Goal: Find specific page/section: Find specific page/section

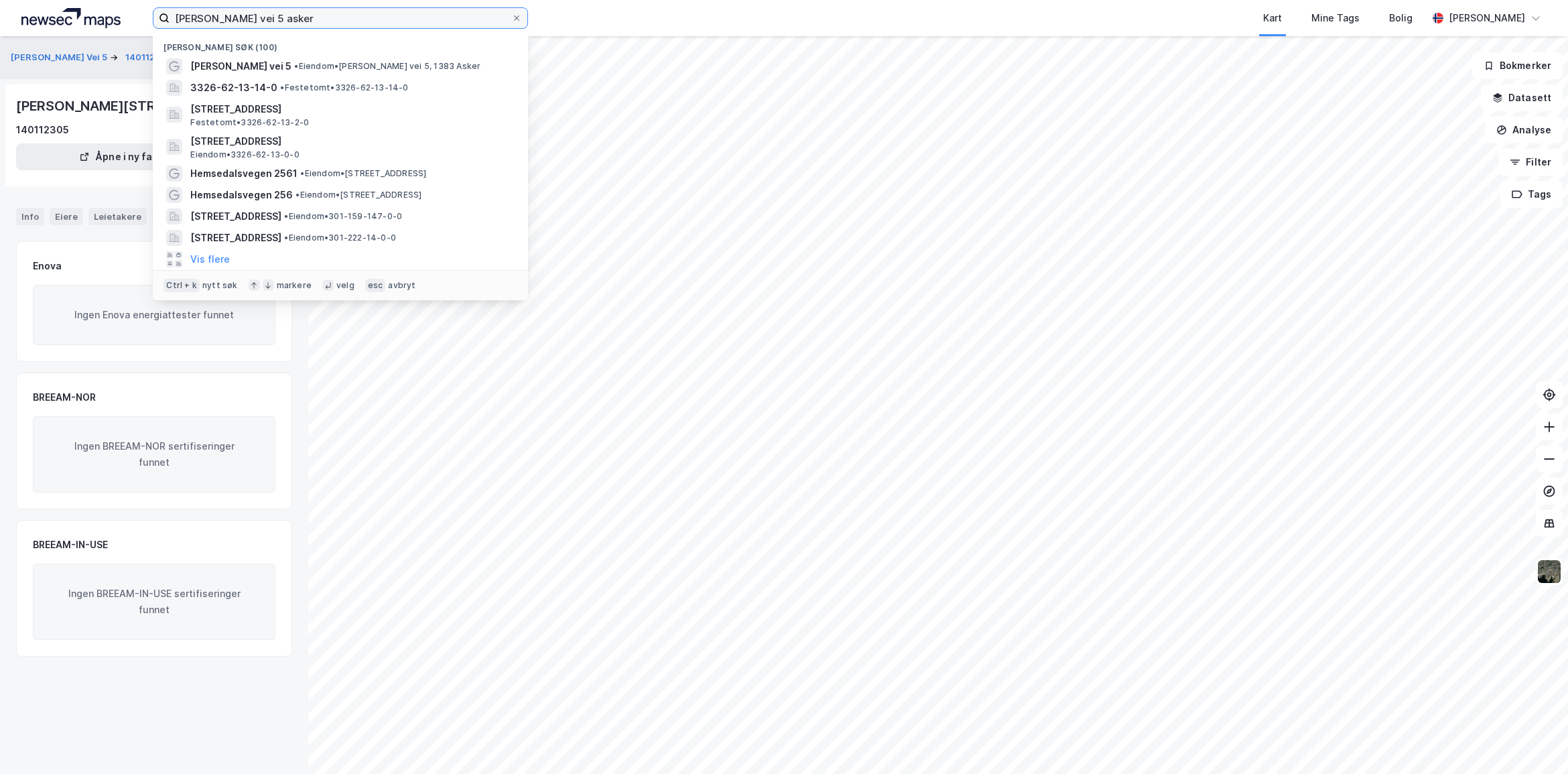
click at [317, 21] on input "[PERSON_NAME] vei 5 asker" at bounding box center [340, 18] width 342 height 20
paste input "Hemsedalsvegen 2561"
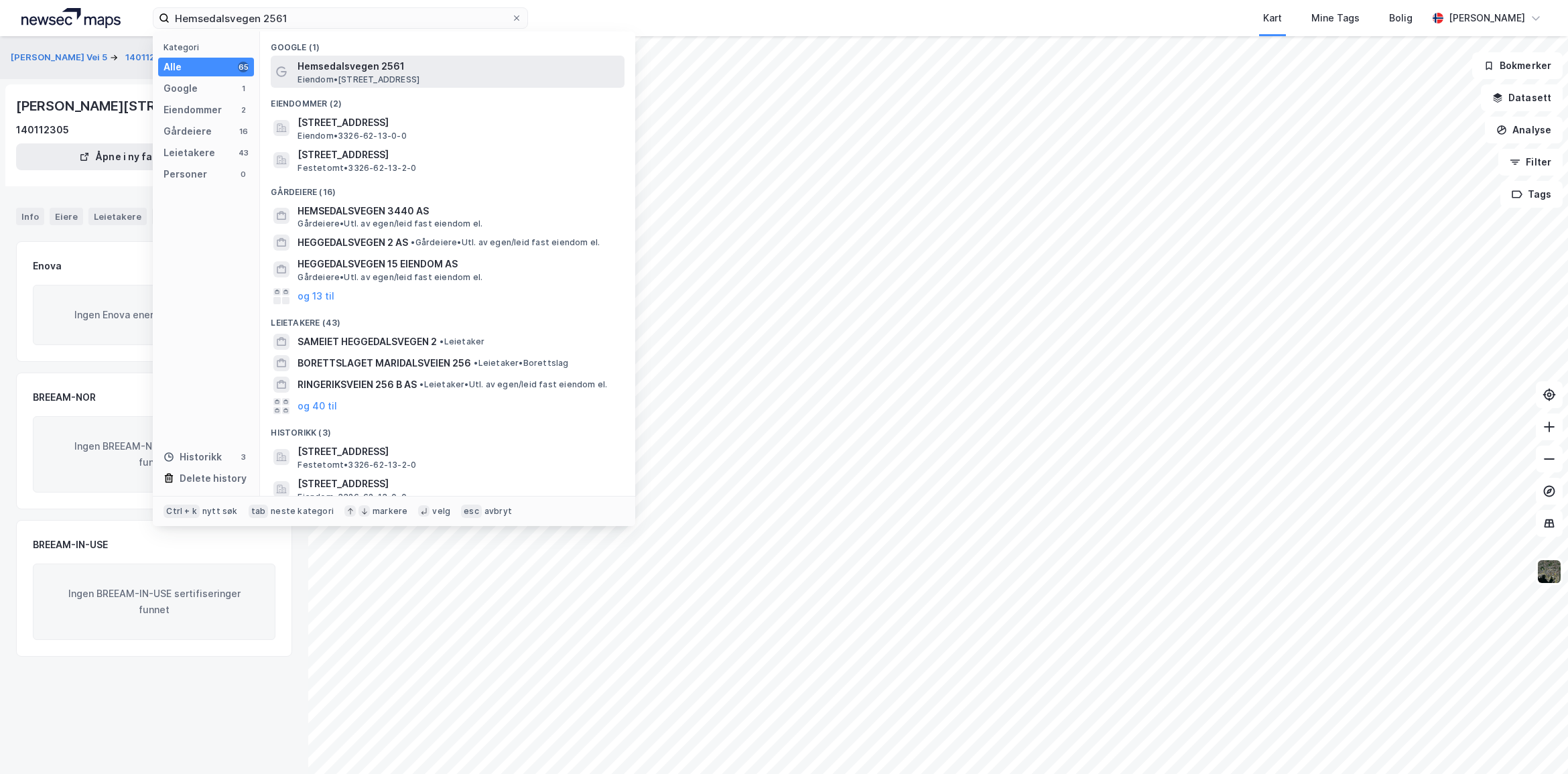
click at [362, 71] on span "Hemsedalsvegen 2561" at bounding box center [458, 66] width 322 height 16
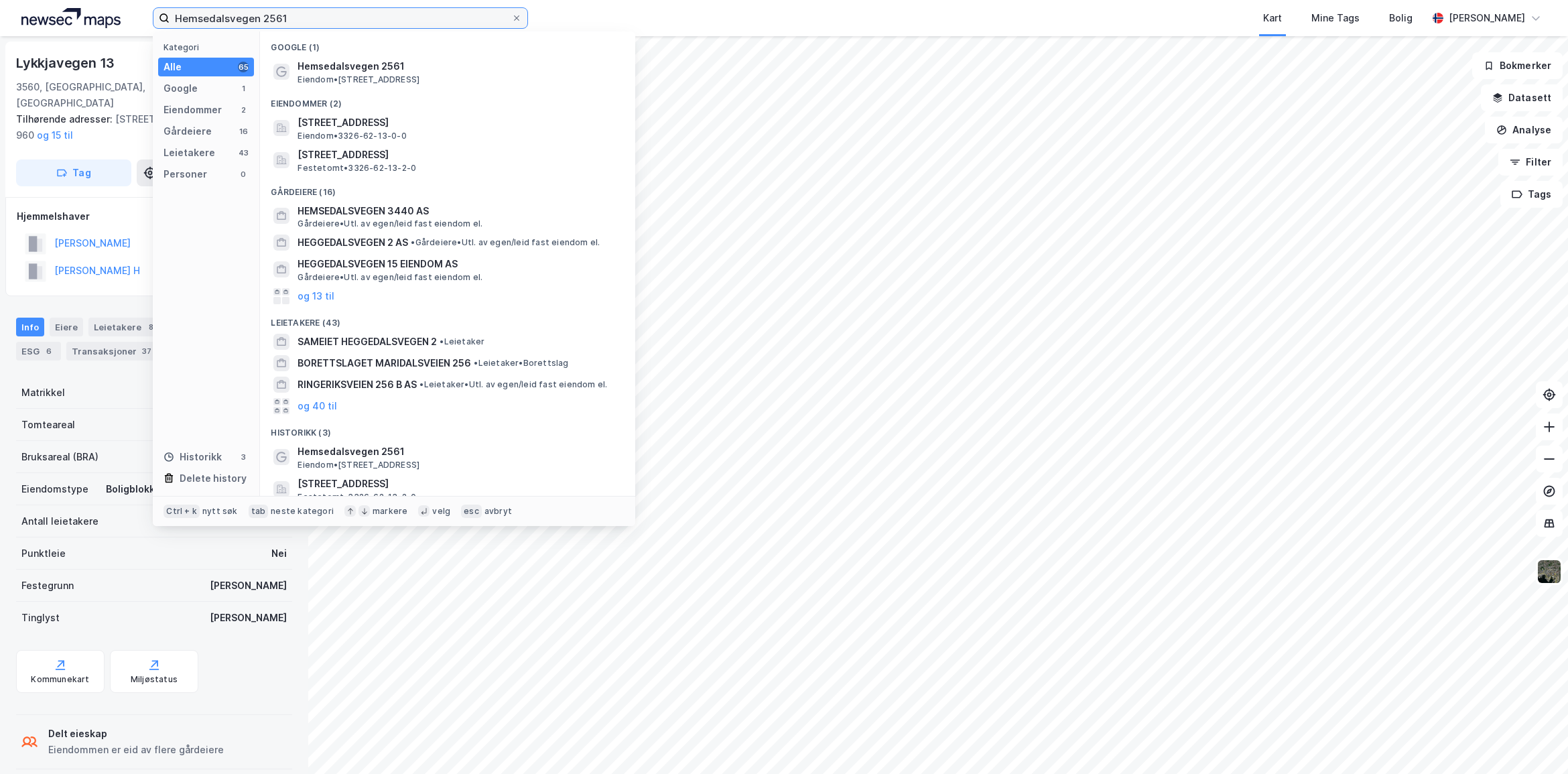
drag, startPoint x: 322, startPoint y: 18, endPoint x: -15, endPoint y: 47, distance: 338.2
click at [0, 47] on html "Hemsedalsvegen 2561 Kategori Alle 65 Google 1 Eiendommer 2 Gårdeiere 16 Leietak…" at bounding box center [784, 387] width 1568 height 774
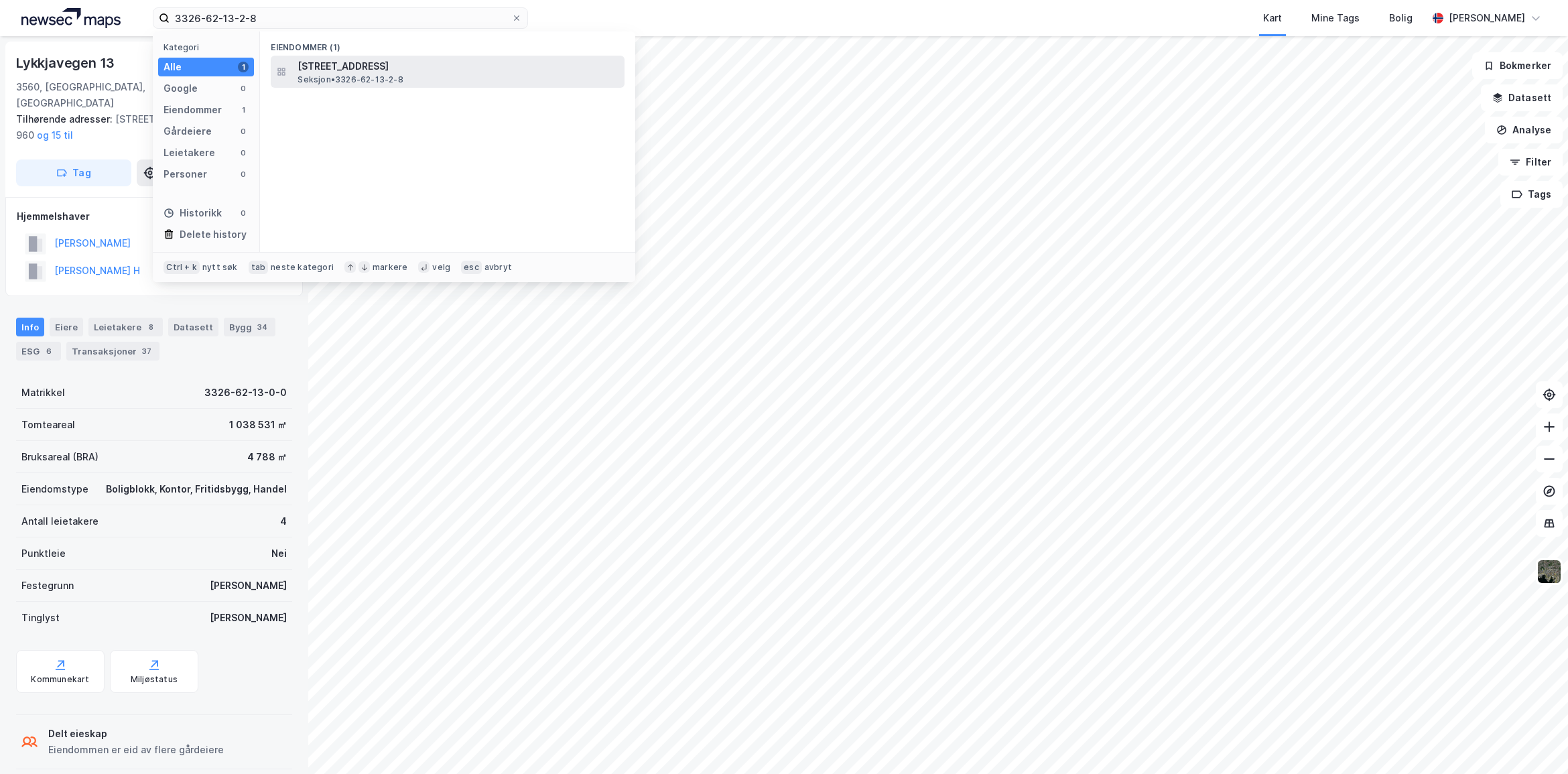
click at [423, 71] on span "[STREET_ADDRESS]" at bounding box center [458, 66] width 322 height 16
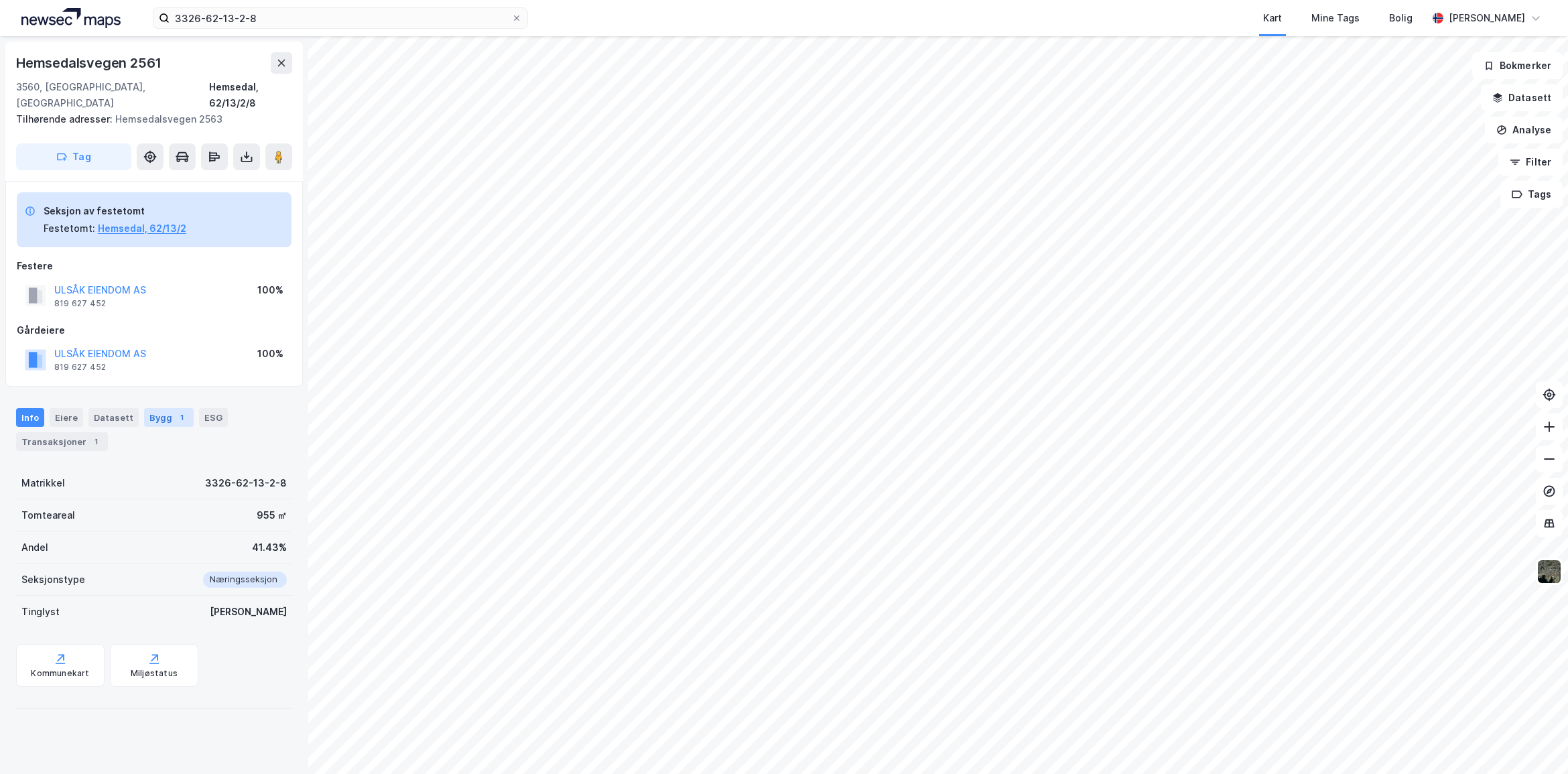
click at [155, 408] on div "Bygg 1" at bounding box center [168, 417] width 49 height 19
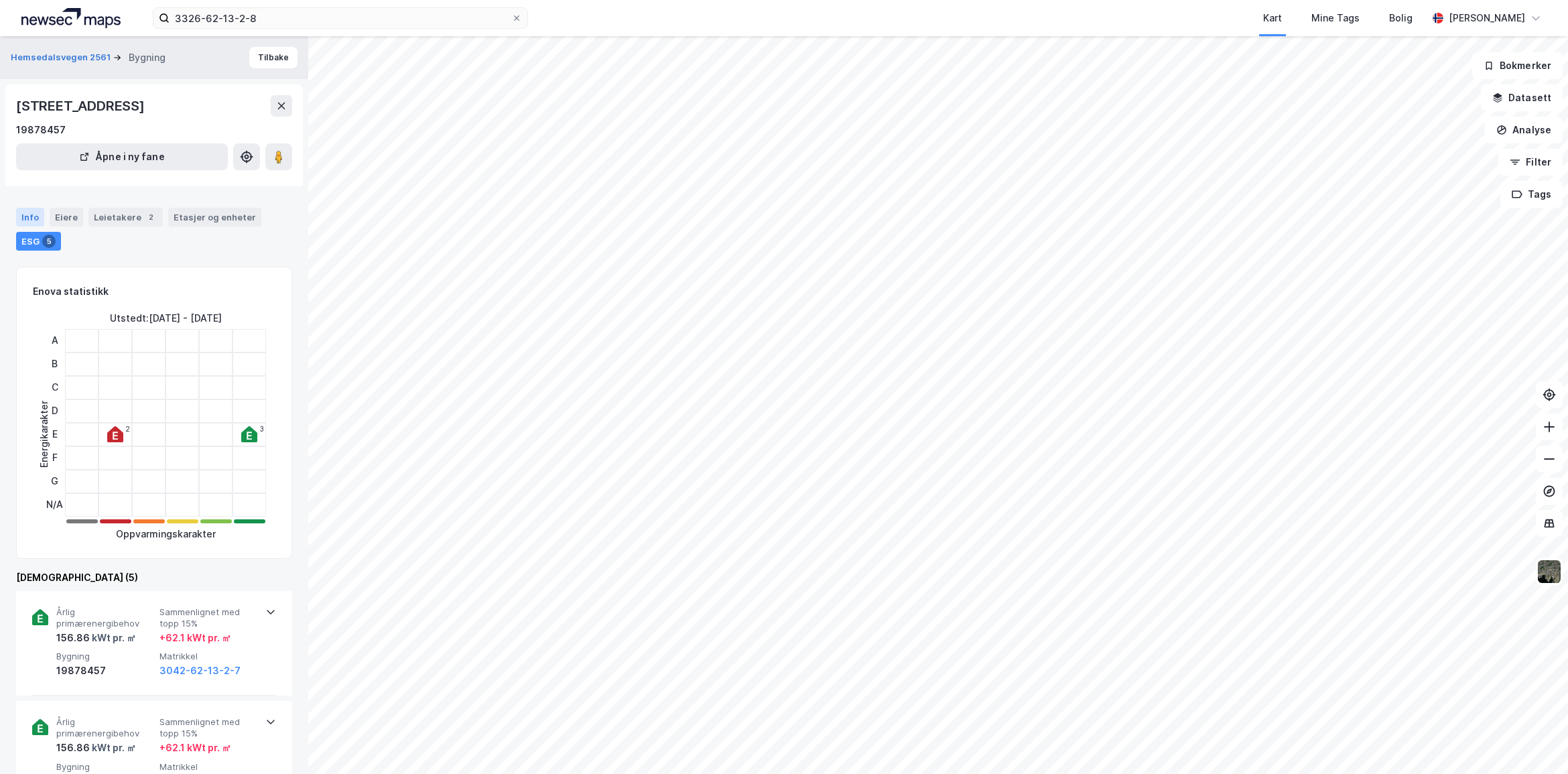
click at [27, 226] on div "Info" at bounding box center [30, 217] width 28 height 19
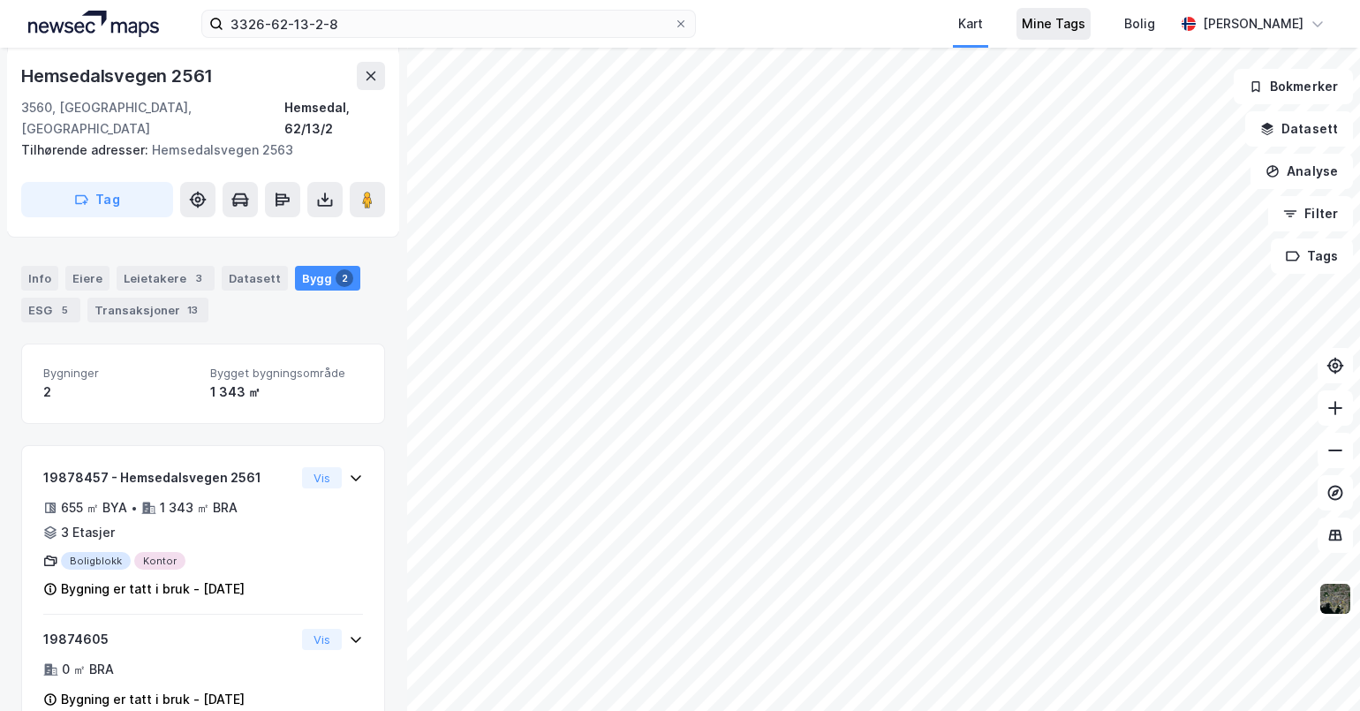
scroll to position [448, 0]
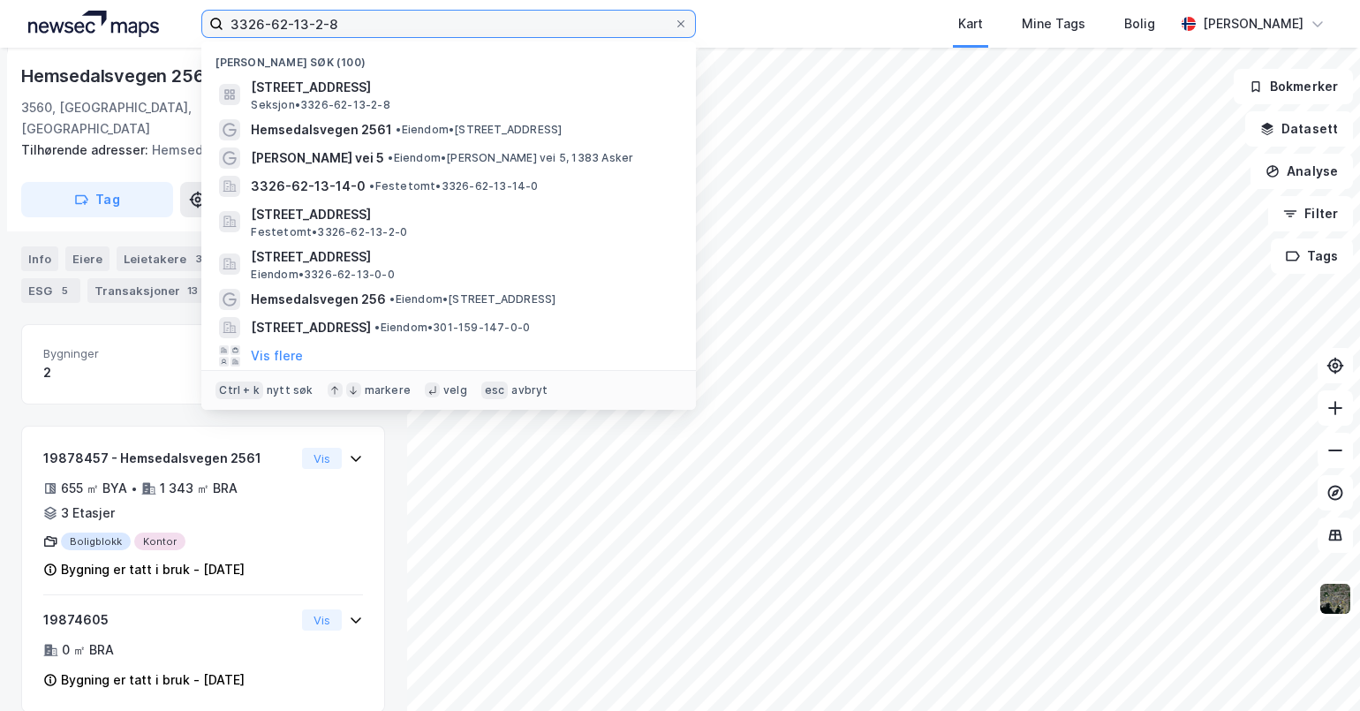
click at [396, 22] on input "3326-62-13-2-8" at bounding box center [448, 24] width 450 height 26
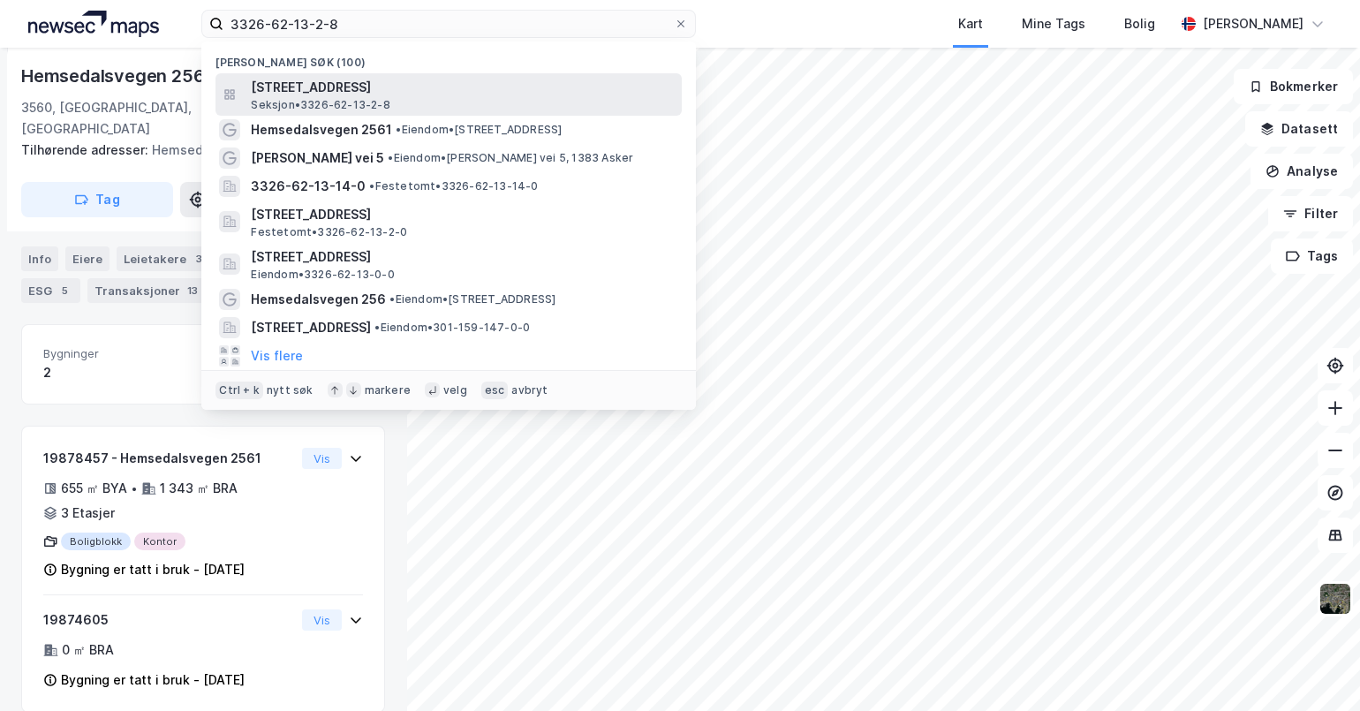
click at [448, 93] on span "[STREET_ADDRESS]" at bounding box center [463, 87] width 424 height 21
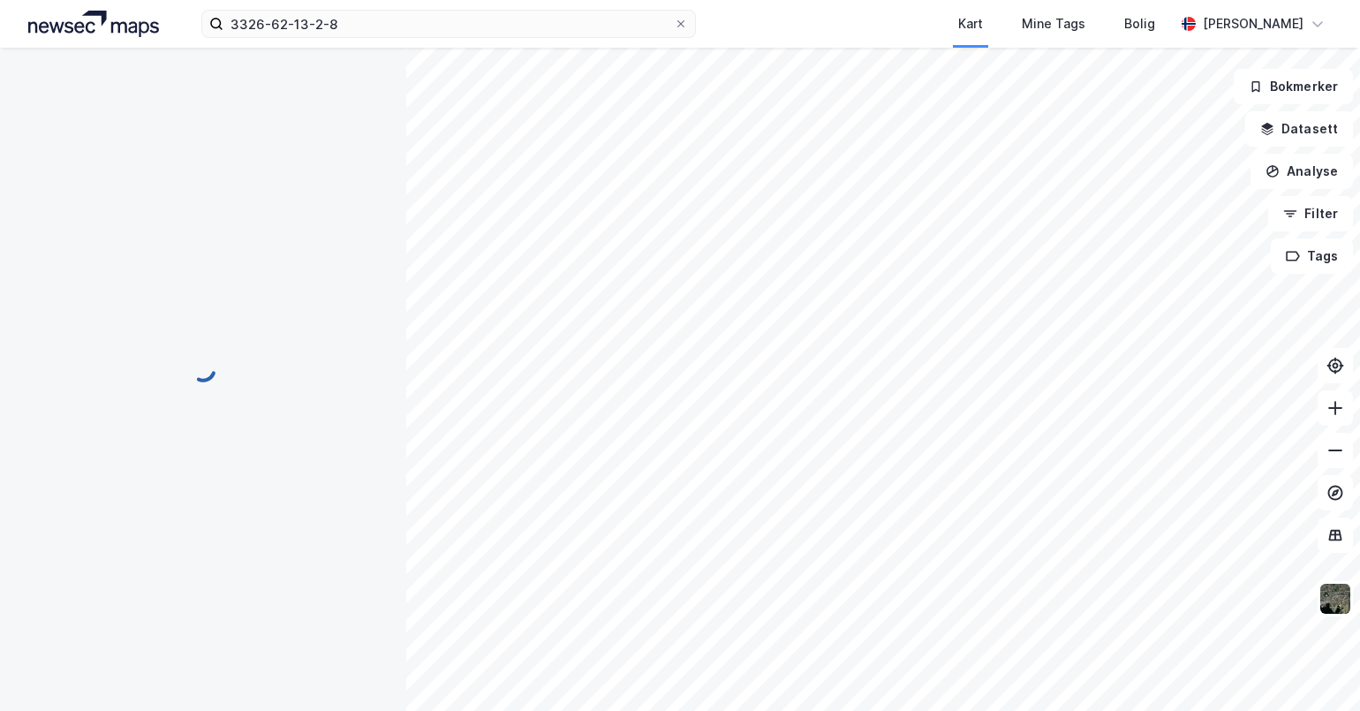
scroll to position [182, 0]
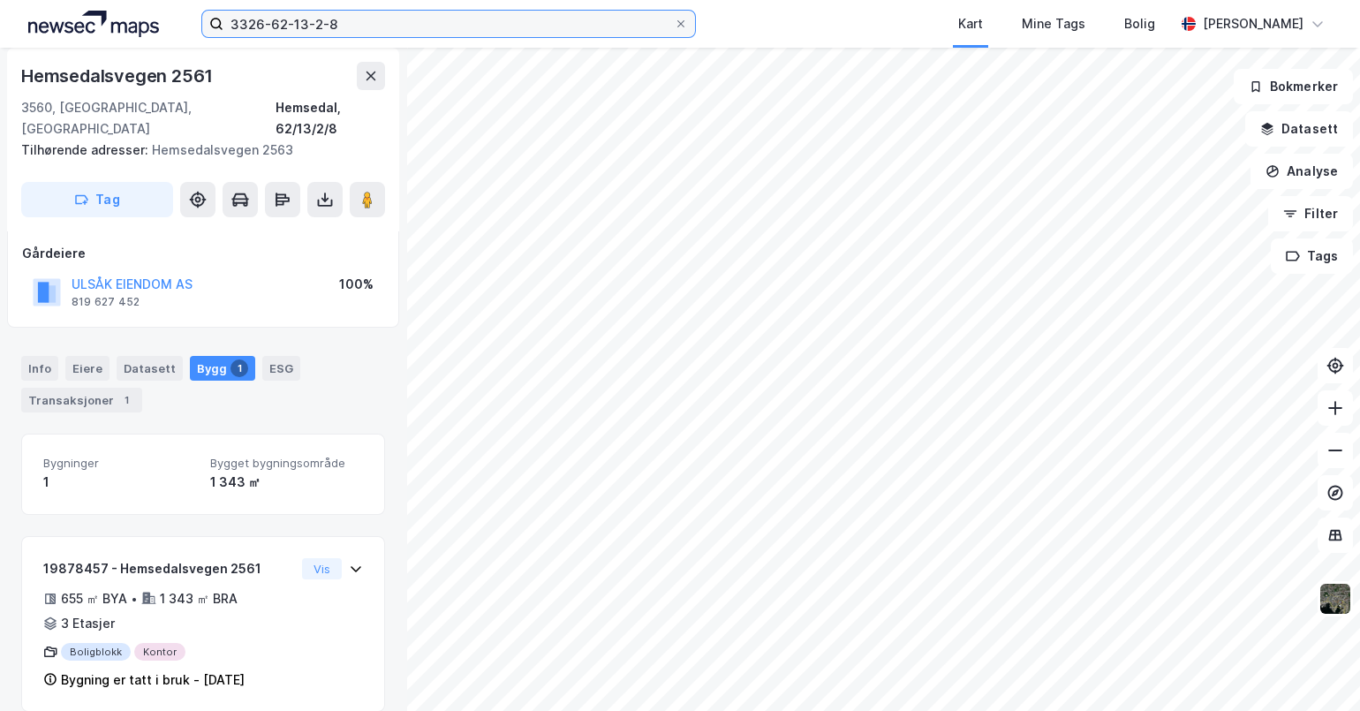
click at [373, 24] on input "3326-62-13-2-8" at bounding box center [448, 24] width 450 height 26
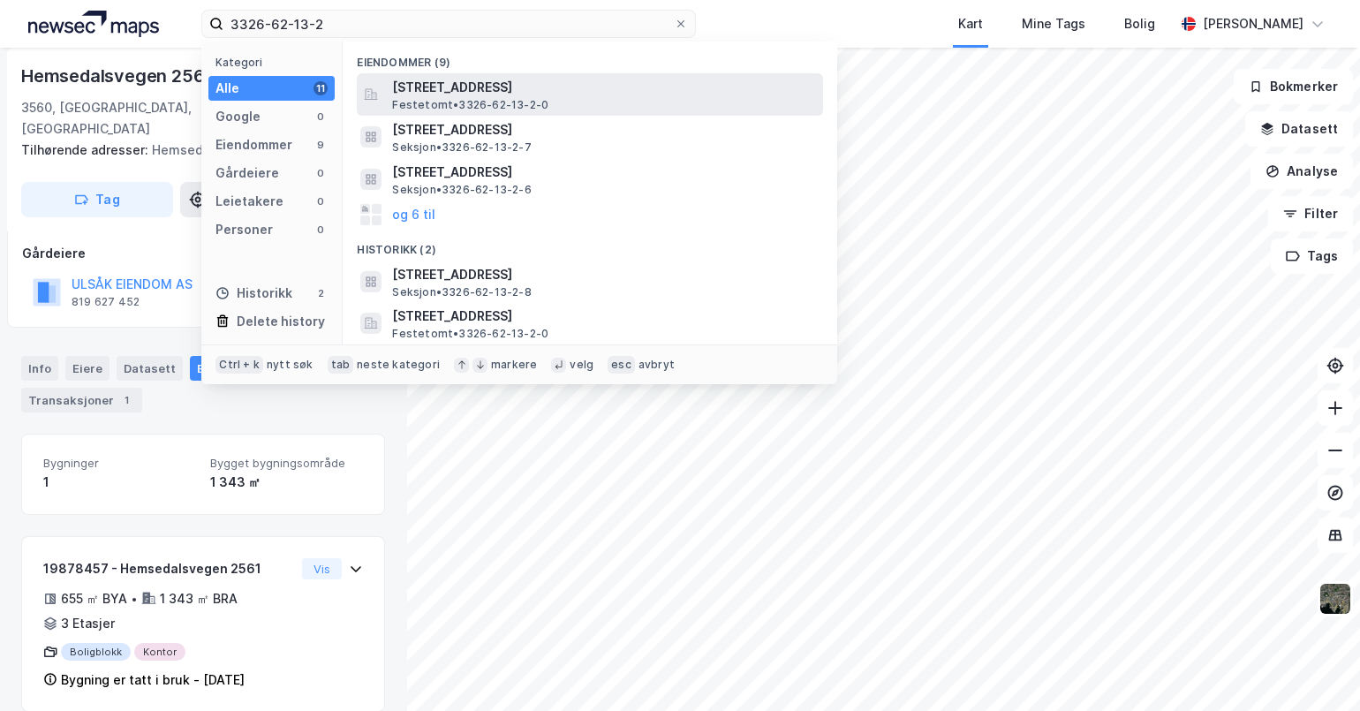
click at [565, 95] on span "[STREET_ADDRESS]" at bounding box center [604, 87] width 424 height 21
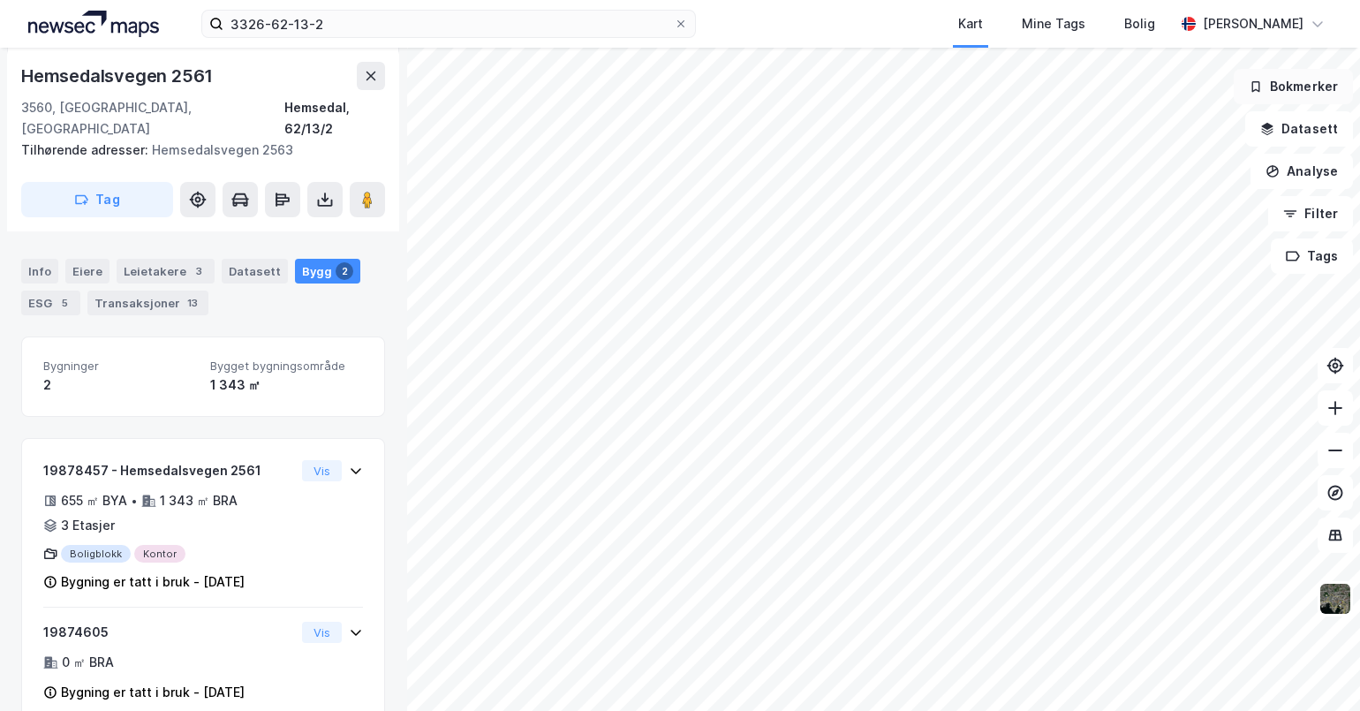
scroll to position [448, 0]
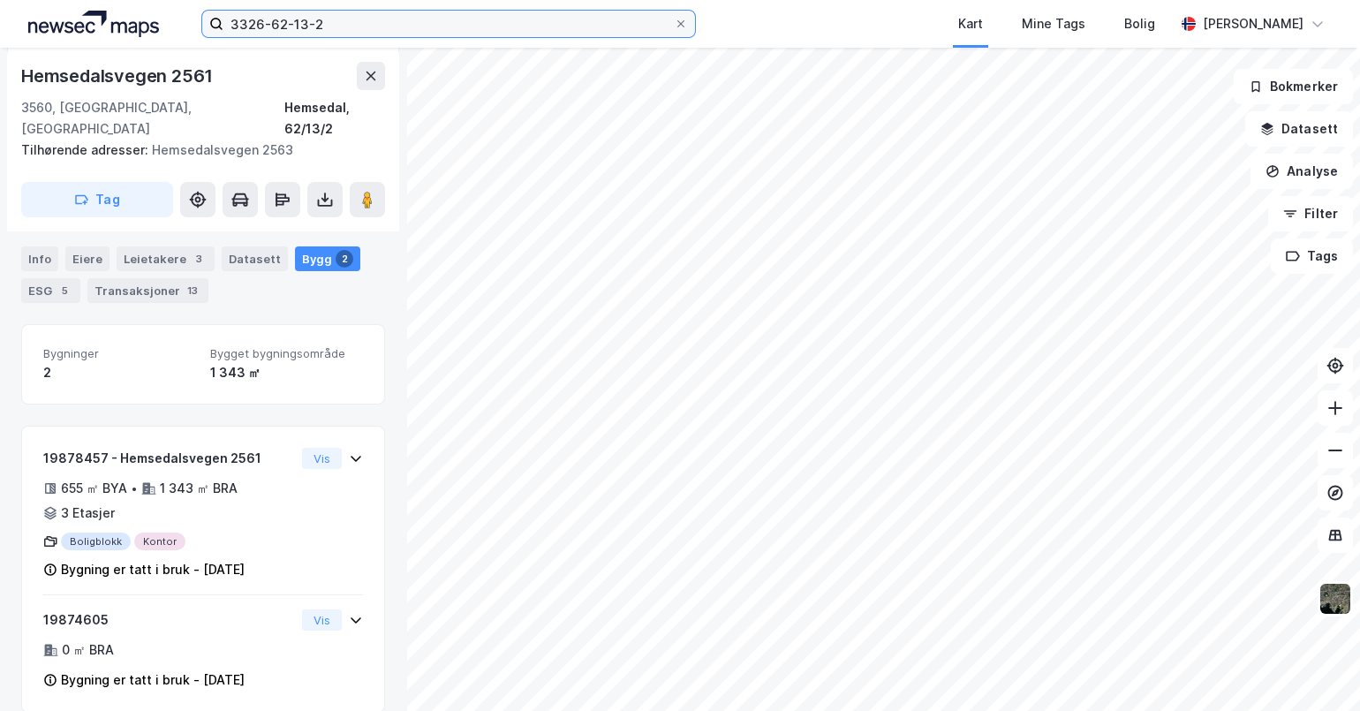
click at [366, 25] on input "3326-62-13-2" at bounding box center [448, 24] width 450 height 26
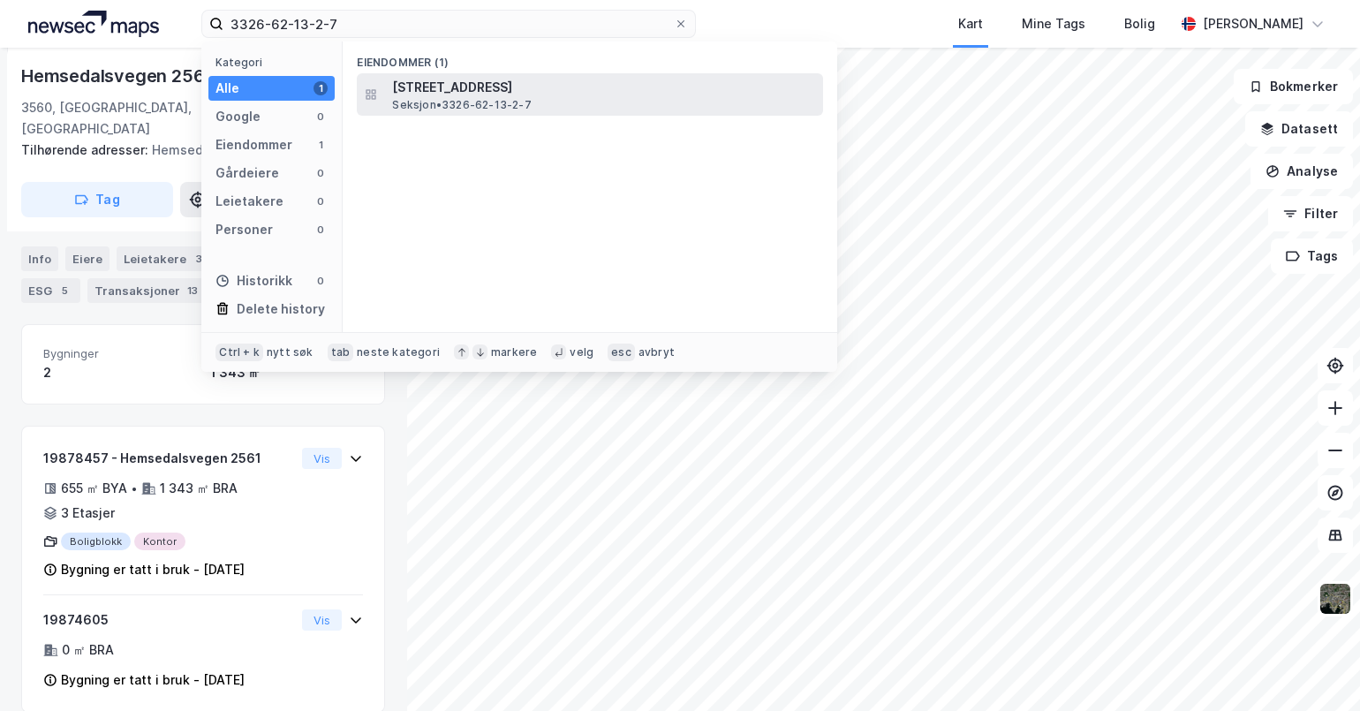
click at [540, 105] on div "[STREET_ADDRESS], HEMSEDAL Seksjon • 3326-62-13-2-7" at bounding box center [605, 94] width 427 height 35
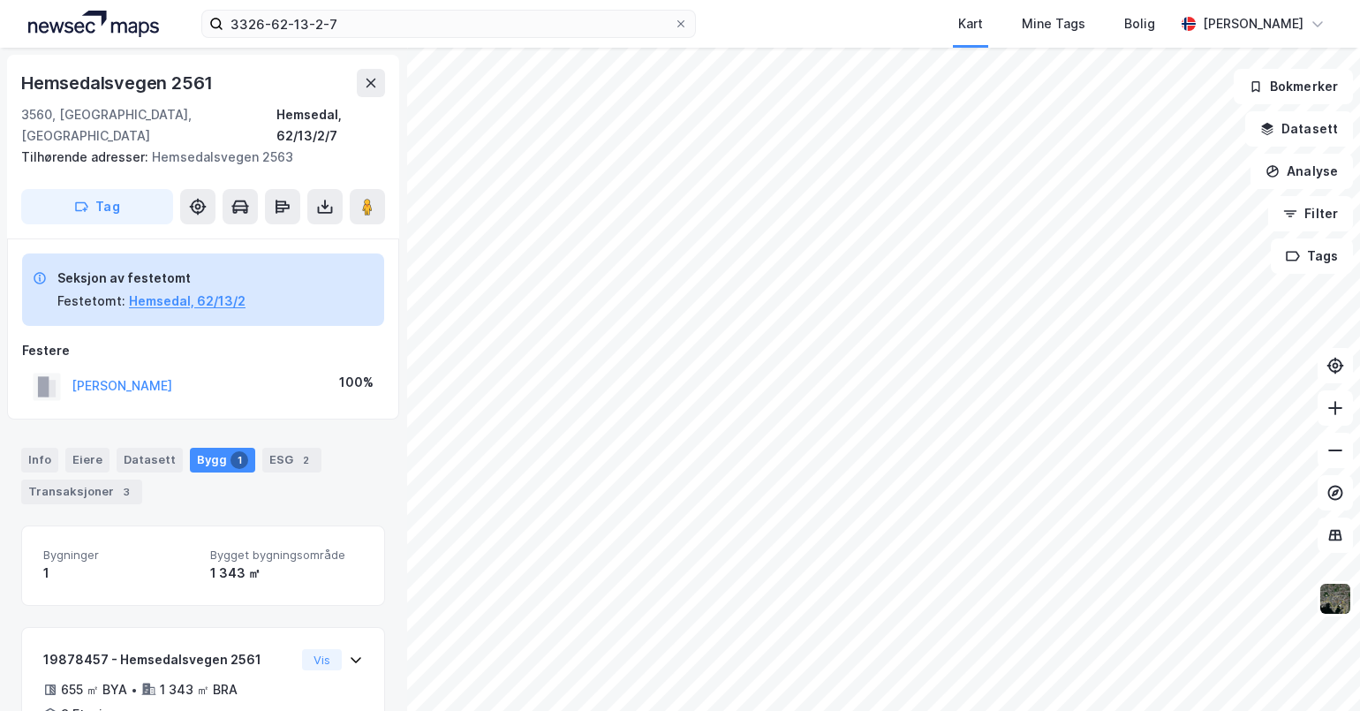
scroll to position [91, 0]
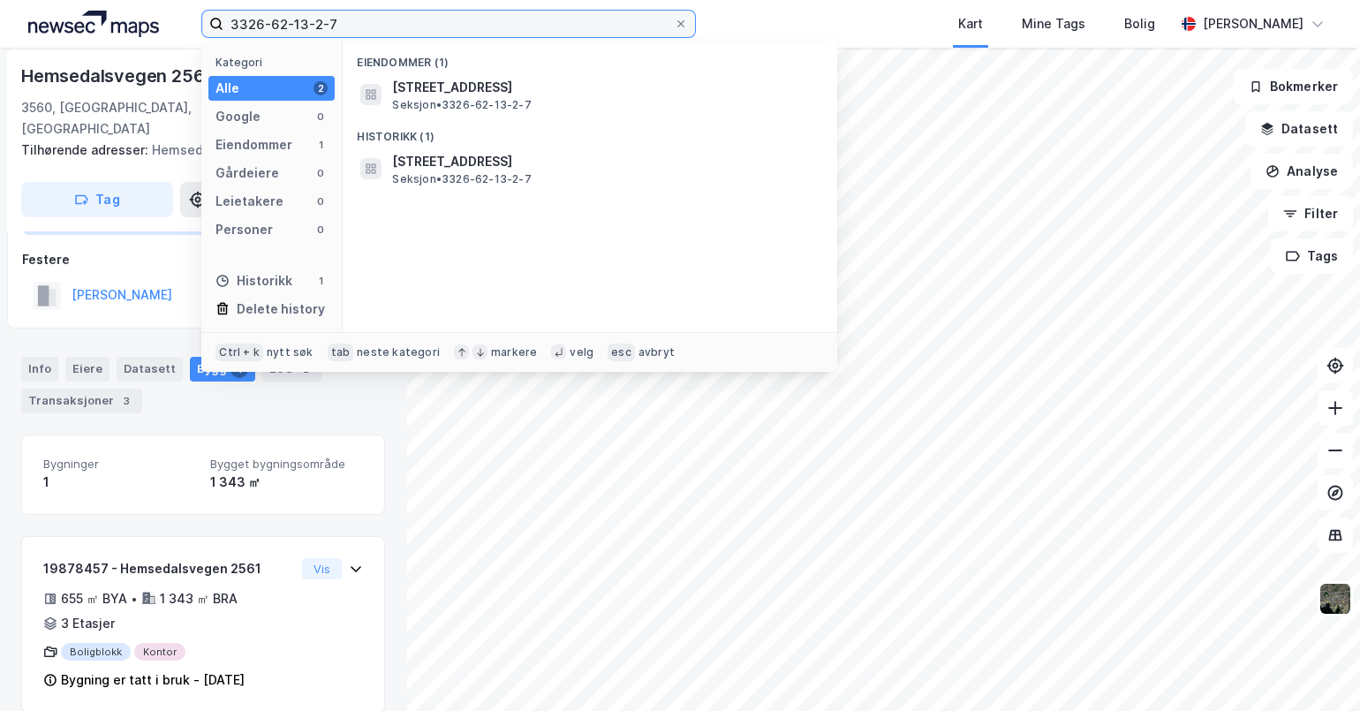
click at [353, 23] on input "3326-62-13-2-7" at bounding box center [448, 24] width 450 height 26
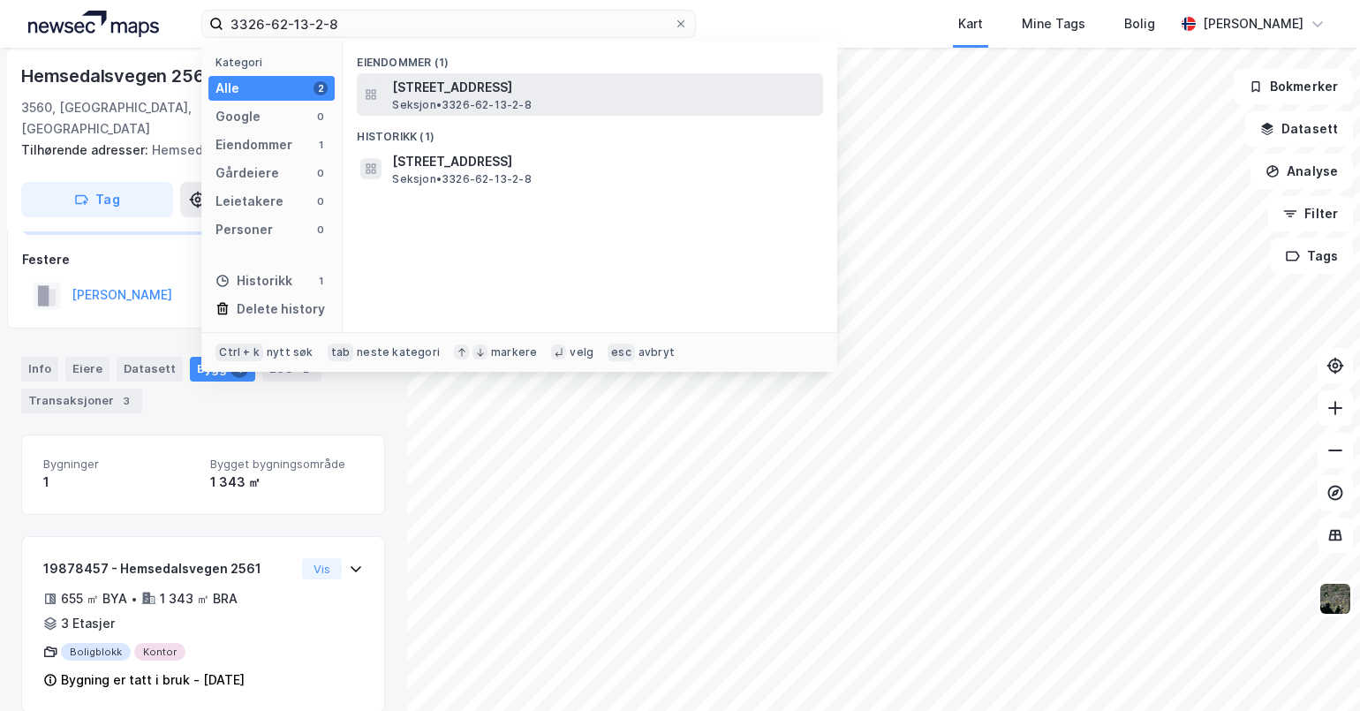
click at [618, 96] on span "[STREET_ADDRESS]" at bounding box center [604, 87] width 424 height 21
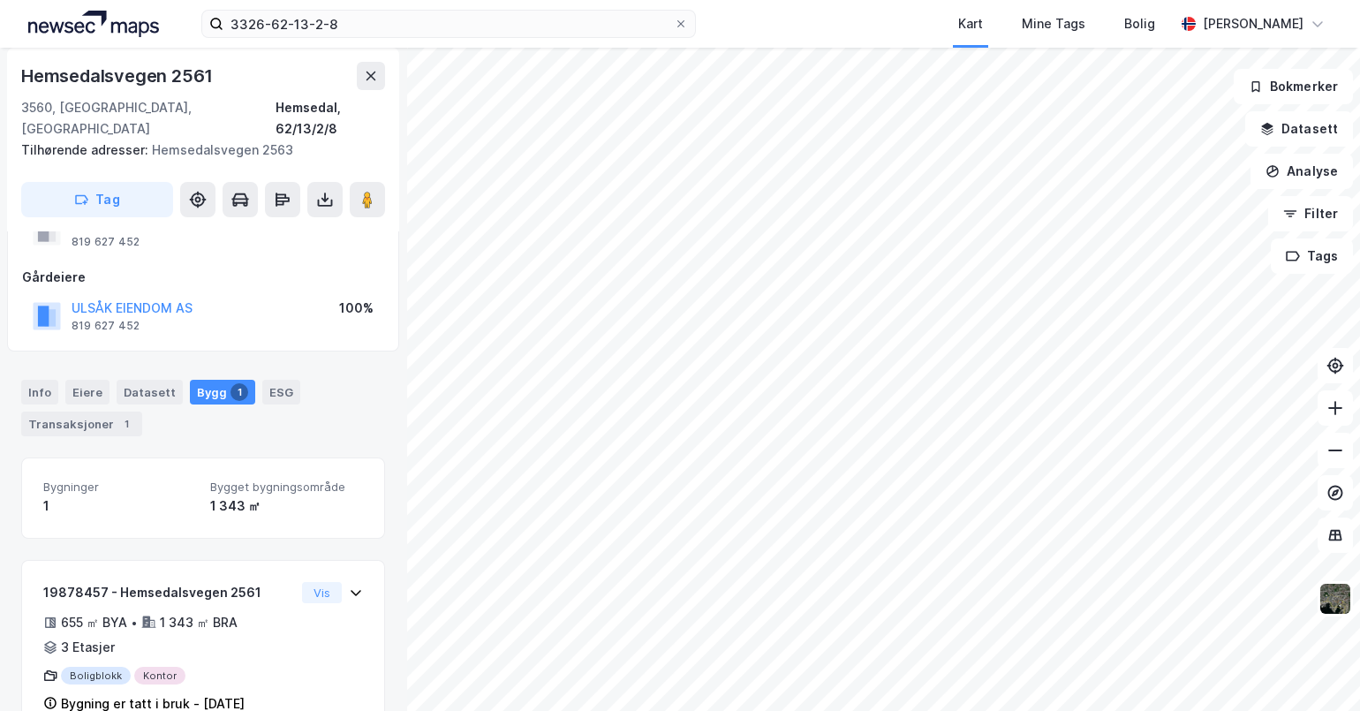
scroll to position [182, 0]
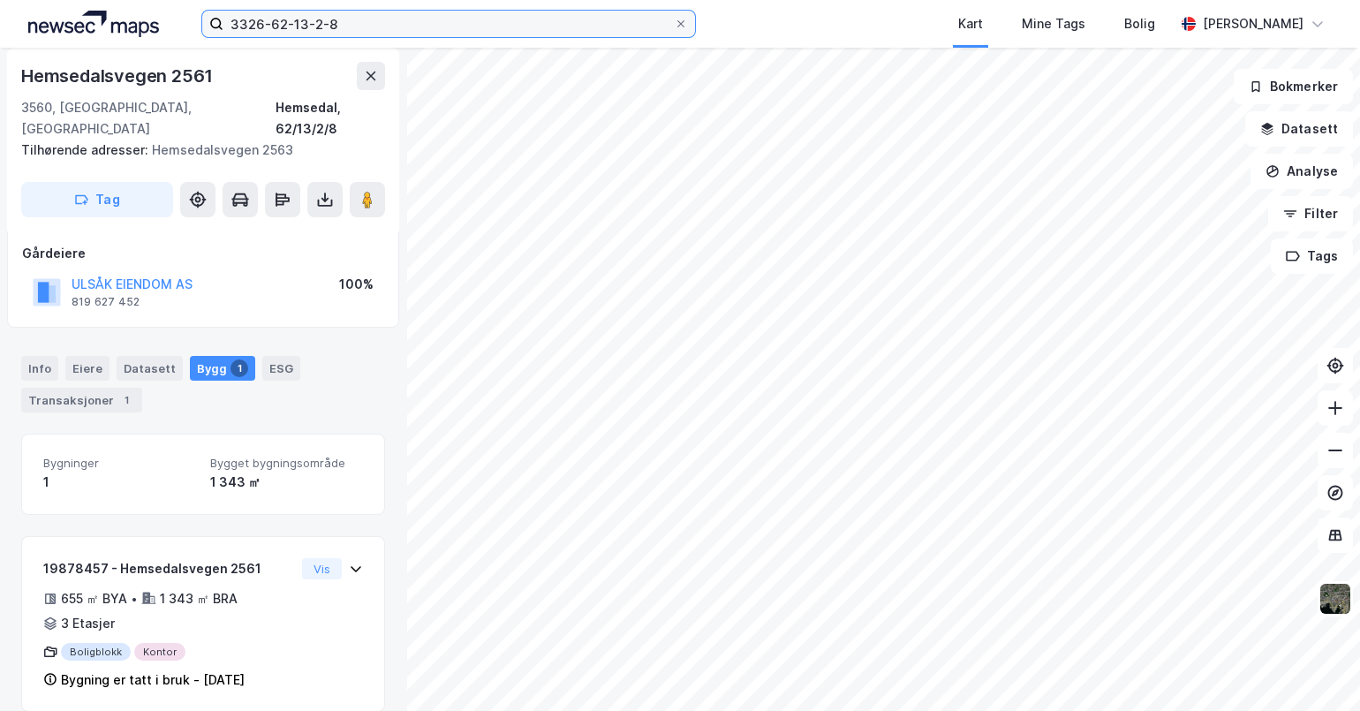
click at [378, 22] on input "3326-62-13-2-8" at bounding box center [448, 24] width 450 height 26
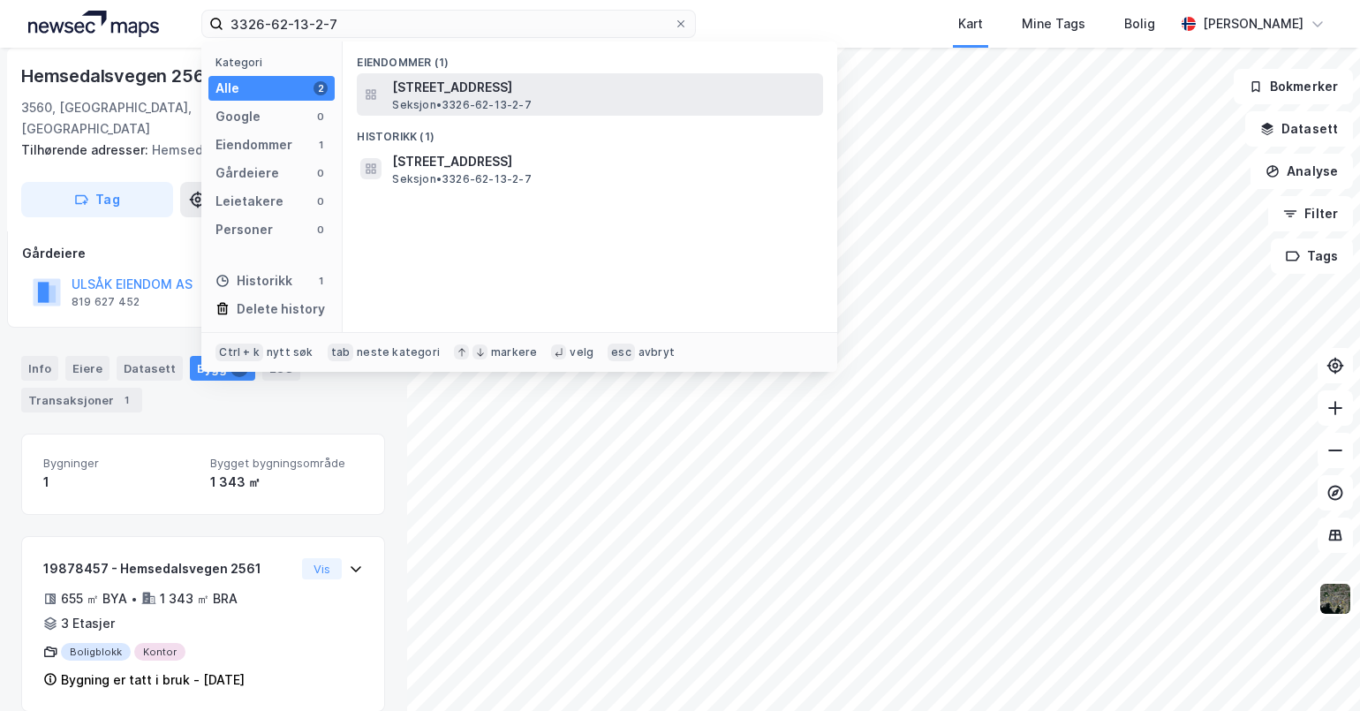
click at [601, 87] on span "[STREET_ADDRESS]" at bounding box center [604, 87] width 424 height 21
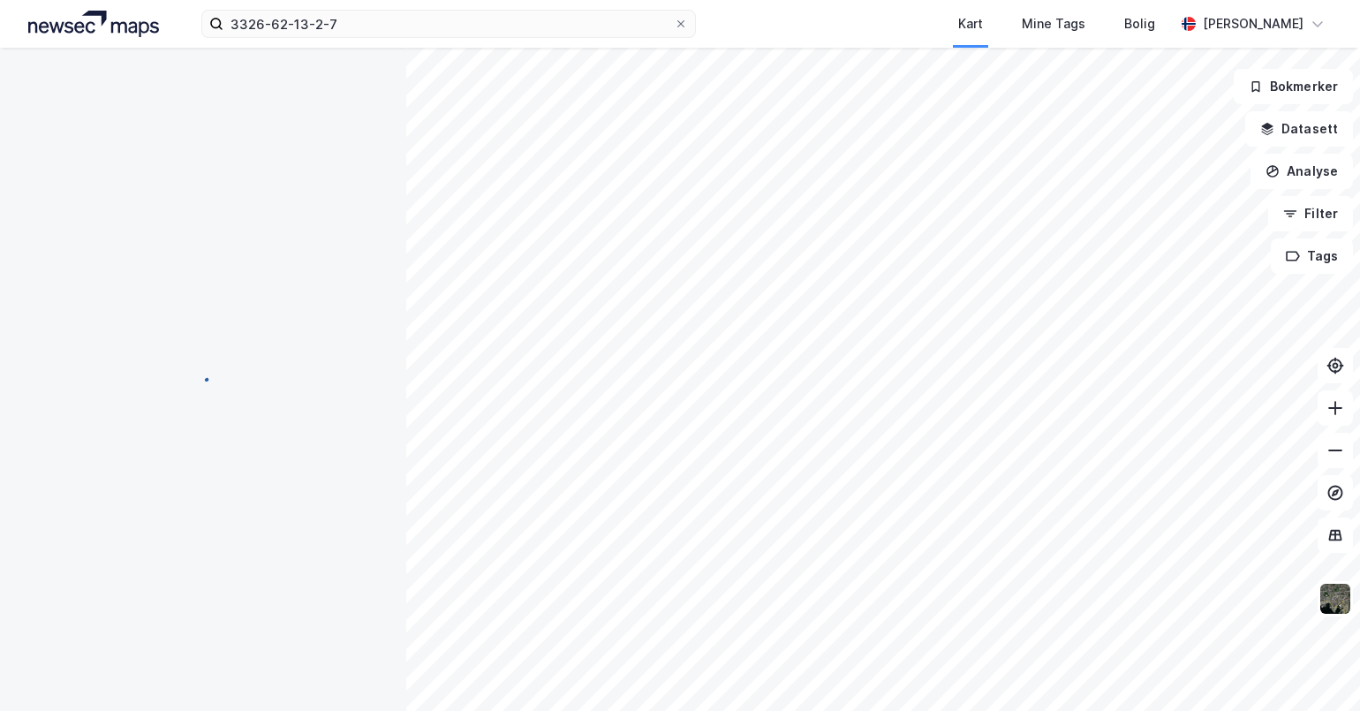
scroll to position [92, 0]
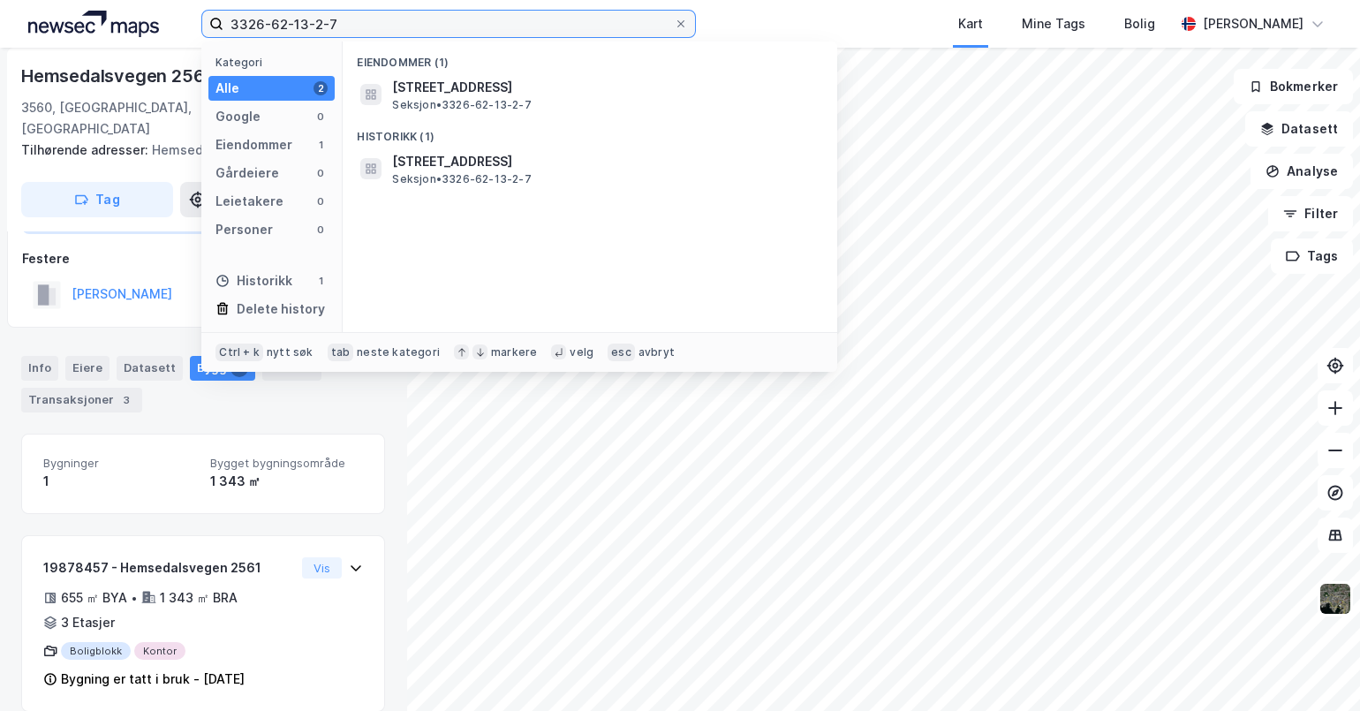
click at [412, 28] on input "3326-62-13-2-7" at bounding box center [448, 24] width 450 height 26
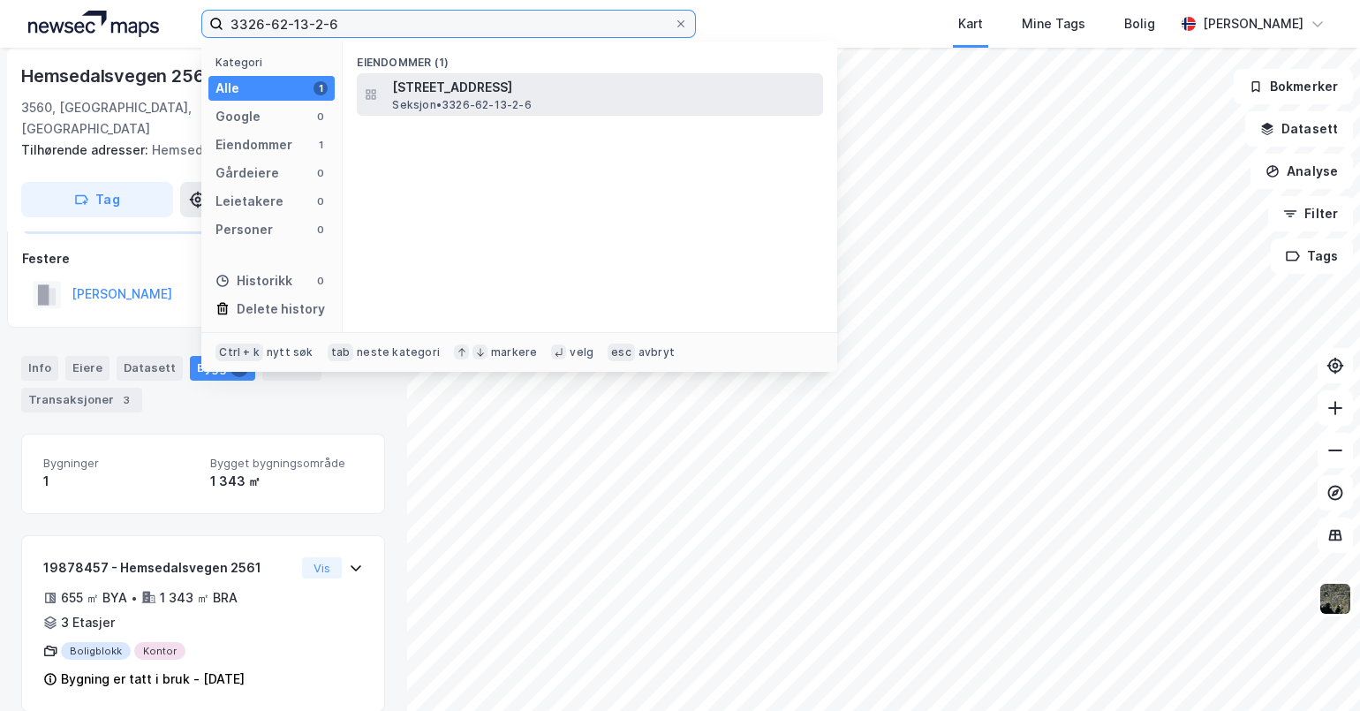
type input "3326-62-13-2-6"
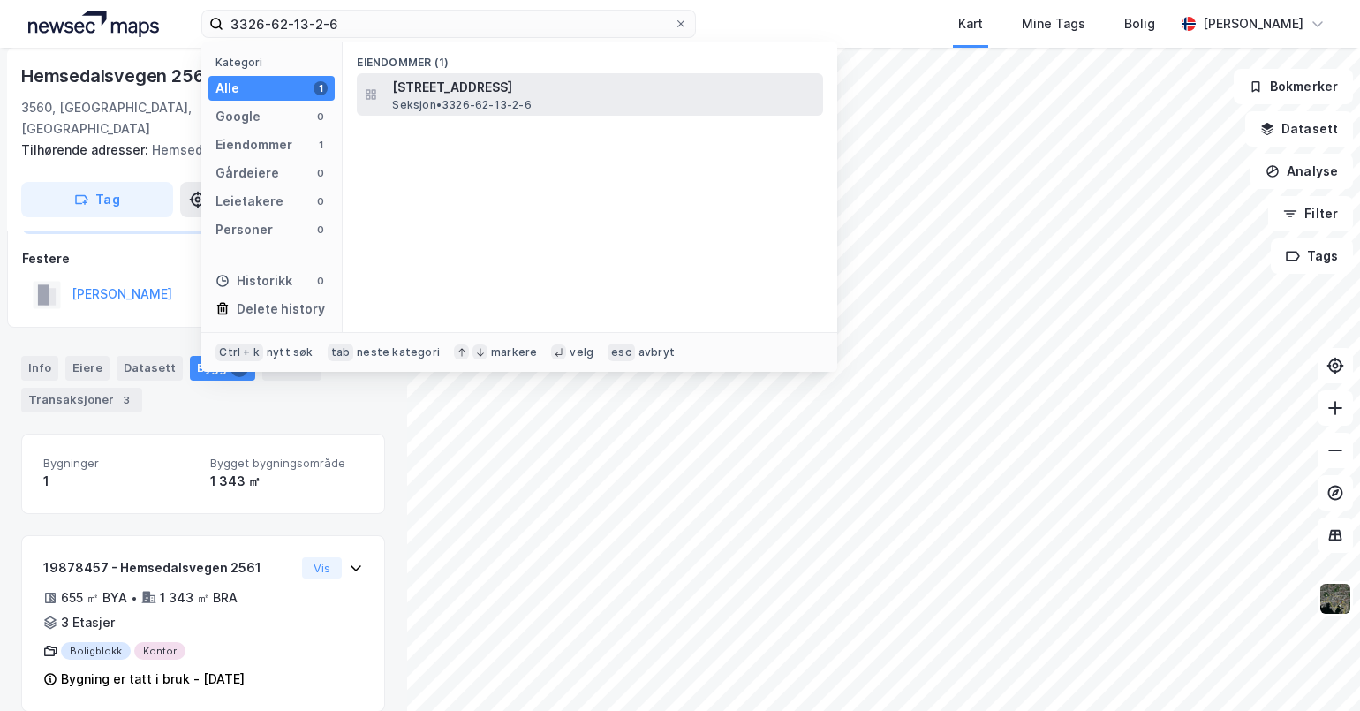
click at [565, 97] on span "[STREET_ADDRESS]" at bounding box center [604, 87] width 424 height 21
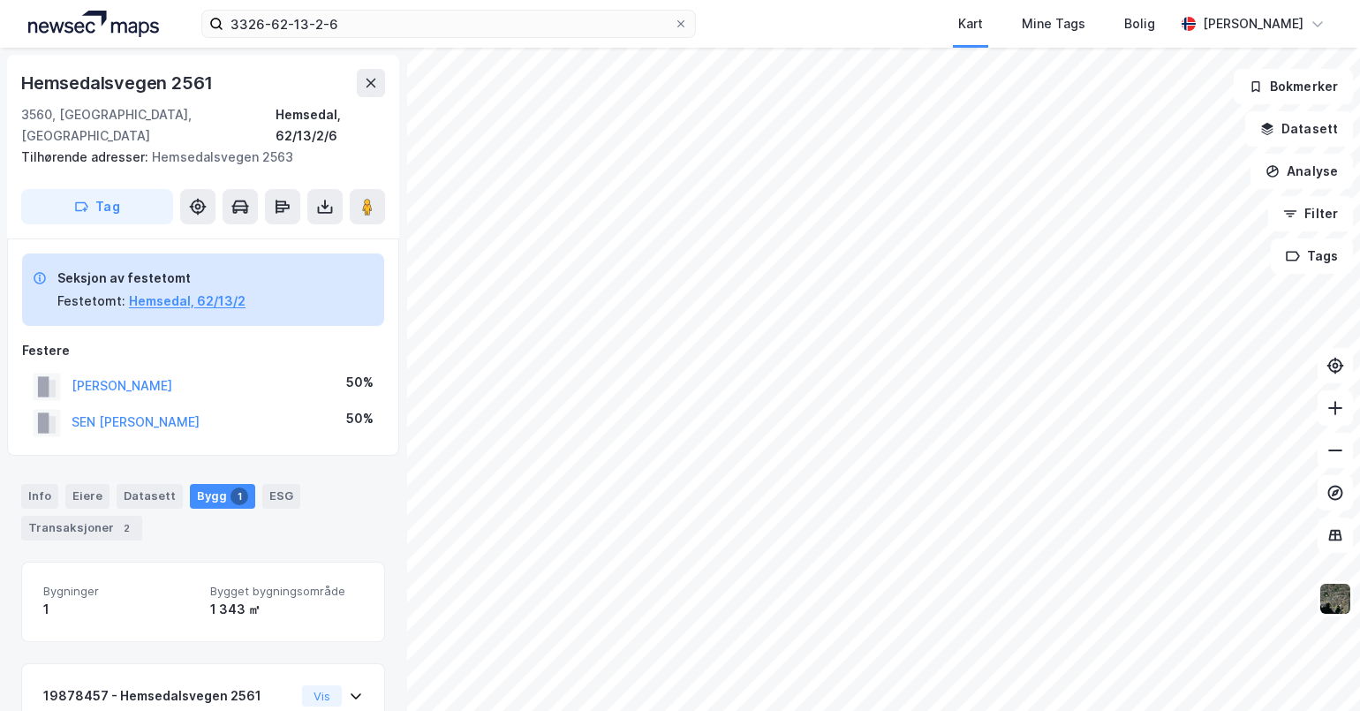
scroll to position [26, 0]
